Goal: Task Accomplishment & Management: Complete application form

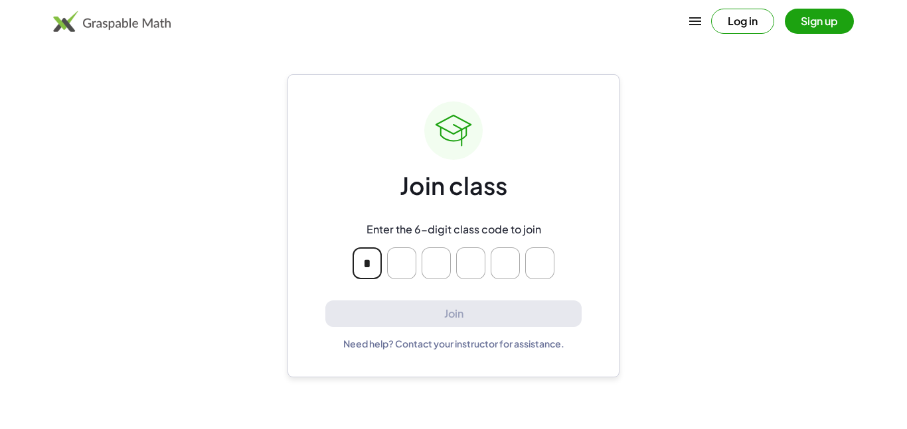
type input "*"
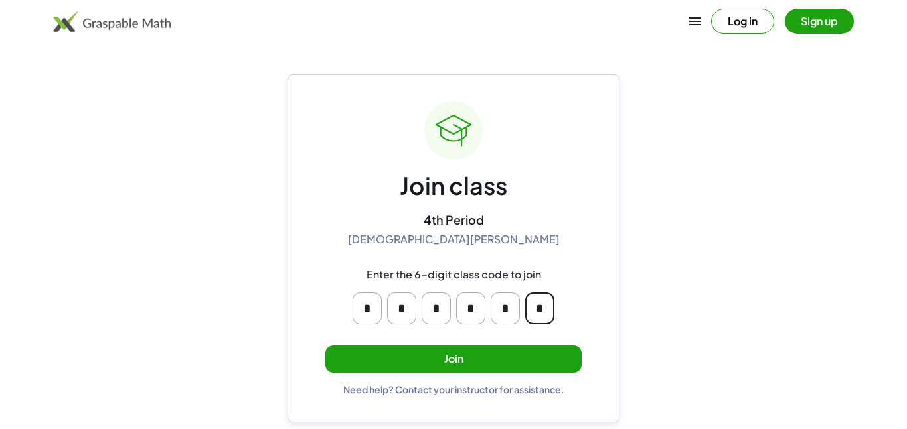
type input "*"
click at [501, 365] on button "Join" at bounding box center [453, 359] width 256 height 27
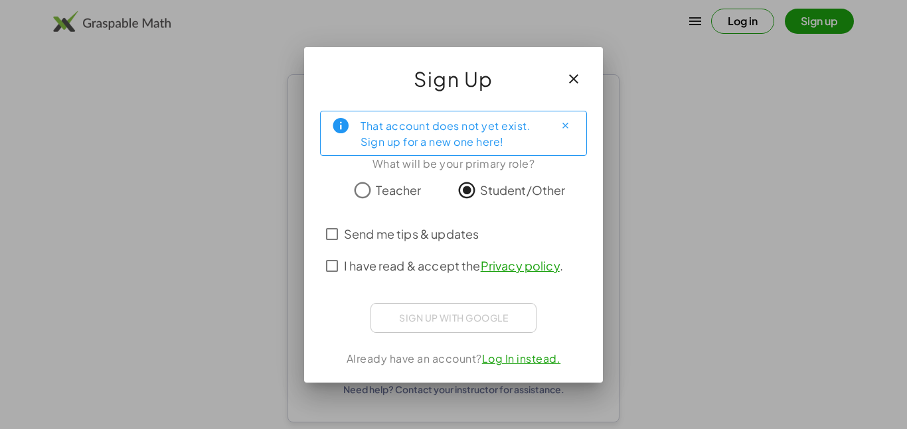
click at [419, 267] on span "I have read & accept the Privacy policy ." at bounding box center [453, 266] width 219 height 18
